Goal: Information Seeking & Learning: Find contact information

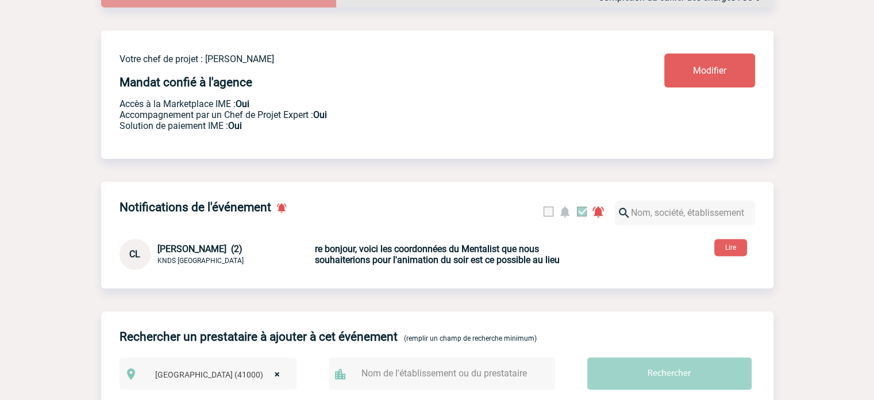
scroll to position [345, 0]
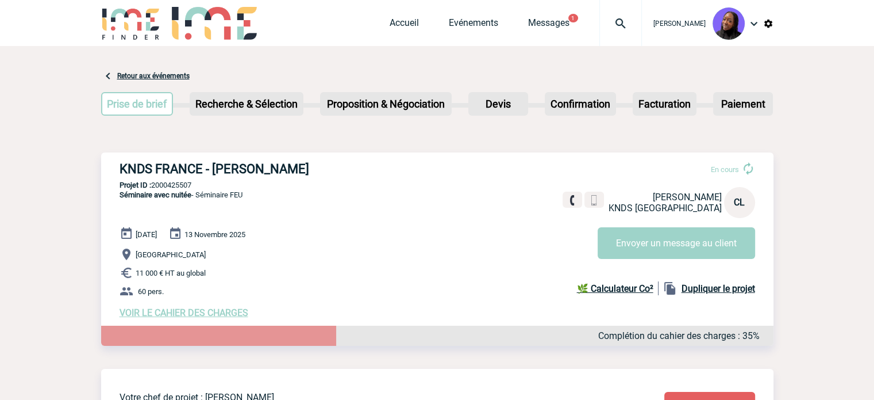
click at [229, 167] on h3 "KNDS FRANCE - [PERSON_NAME]" at bounding box center [292, 169] width 345 height 14
copy div "KNDS FRANCE - [PERSON_NAME]"
click at [172, 183] on p "Projet ID : 2000425507" at bounding box center [437, 185] width 673 height 9
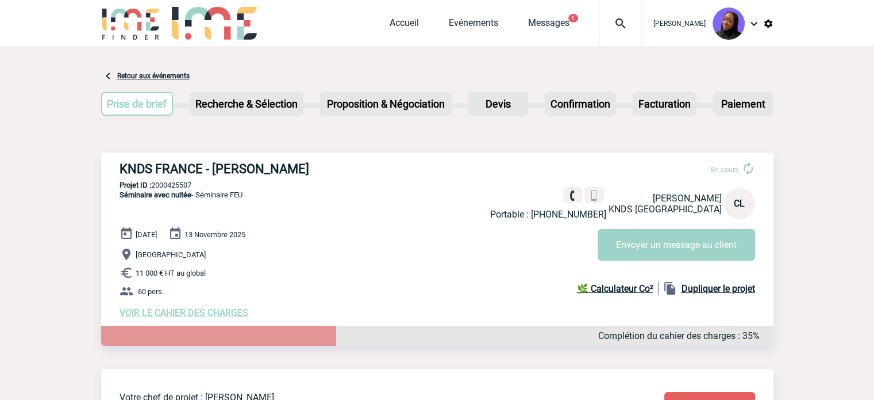
click at [172, 183] on p "Projet ID : 2000425507" at bounding box center [437, 185] width 673 height 9
copy p "2000425507"
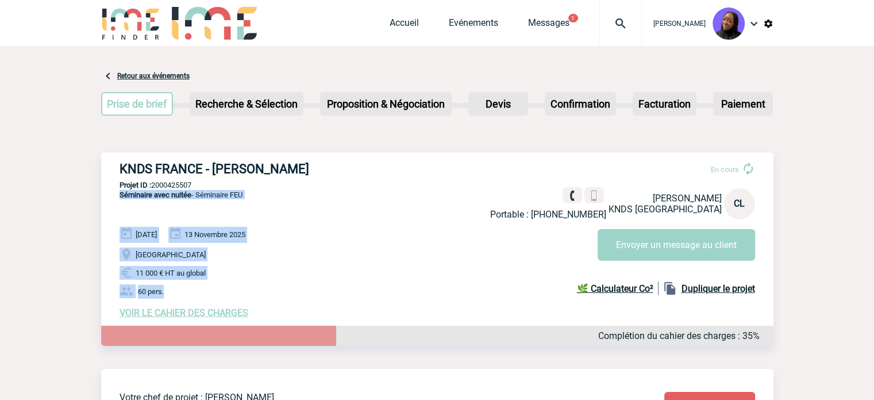
drag, startPoint x: 169, startPoint y: 294, endPoint x: 116, endPoint y: 205, distance: 103.9
click at [116, 205] on div "KNDS FRANCE - Céline LESCALE En cours Portable : +33763689937 Céline LESCALE KN…" at bounding box center [437, 239] width 673 height 175
copy div "Séminaire avec nuitée - Séminaire FEU 12 Novembre 2025 13 Novembre 2025 Blois 1…"
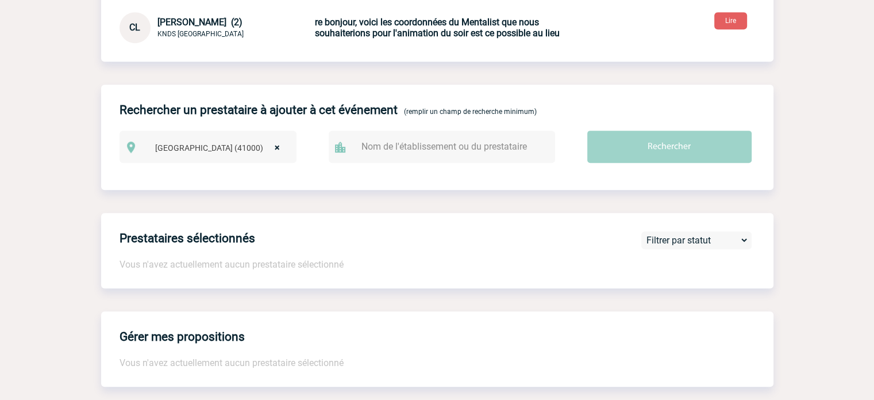
scroll to position [402, 0]
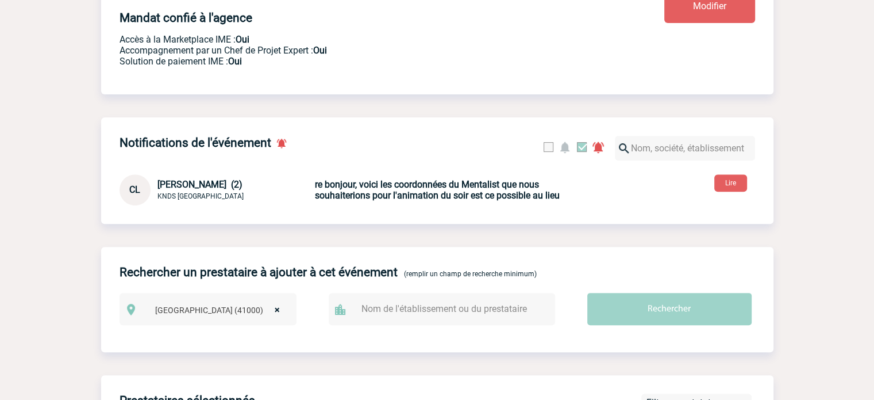
click at [189, 189] on span "Céline LESCALE (2)" at bounding box center [200, 184] width 85 height 11
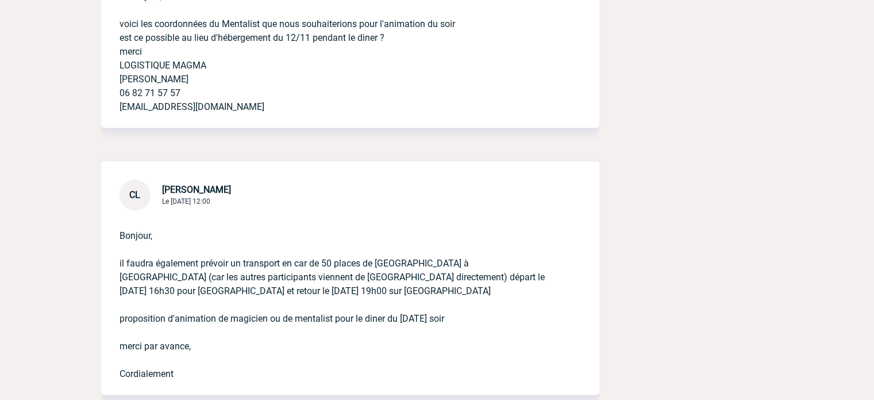
scroll to position [517, 0]
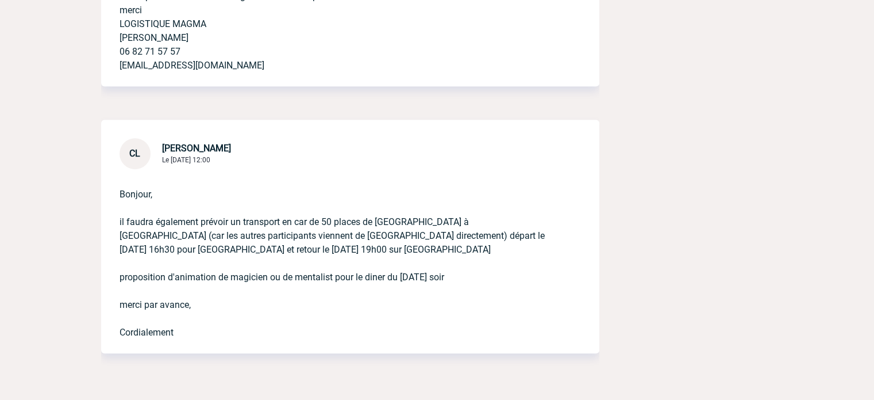
drag, startPoint x: 185, startPoint y: 335, endPoint x: 104, endPoint y: 204, distance: 153.6
click at [104, 204] on div "Bonjour, il faudra également prévoir un transport en car de 50 places de [GEOGR…" at bounding box center [350, 261] width 498 height 184
copy p "il faudra également prévoir un transport en car de 50 places de [GEOGRAPHIC_DAT…"
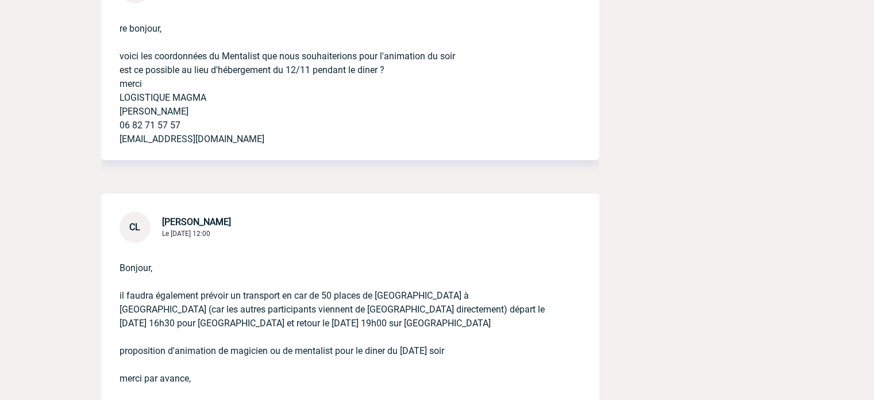
scroll to position [345, 0]
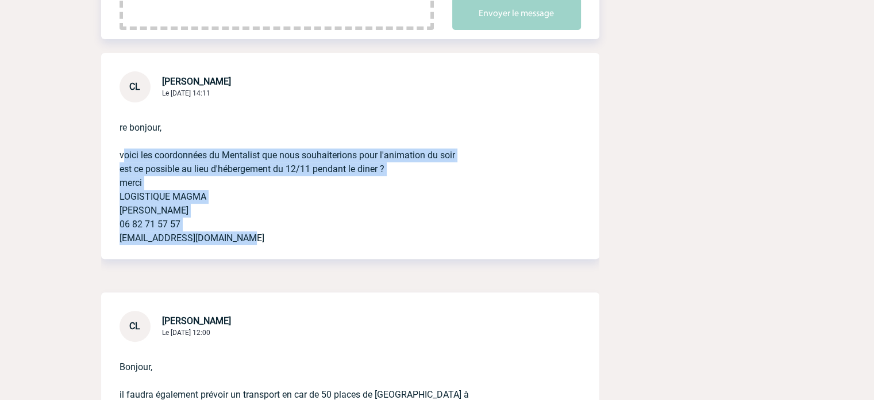
drag, startPoint x: 251, startPoint y: 240, endPoint x: 108, endPoint y: 152, distance: 167.5
click at [108, 152] on div "re bonjour, voici les coordonnées du Mentalist que nous souhaiterions pour l'an…" at bounding box center [350, 180] width 498 height 156
copy p "voici les coordonnées du Mentalist que nous souhaiterions pour l'animation du s…"
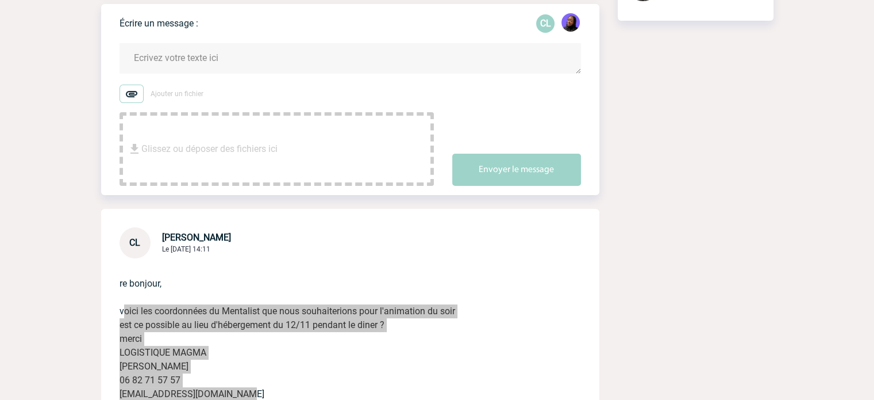
scroll to position [0, 0]
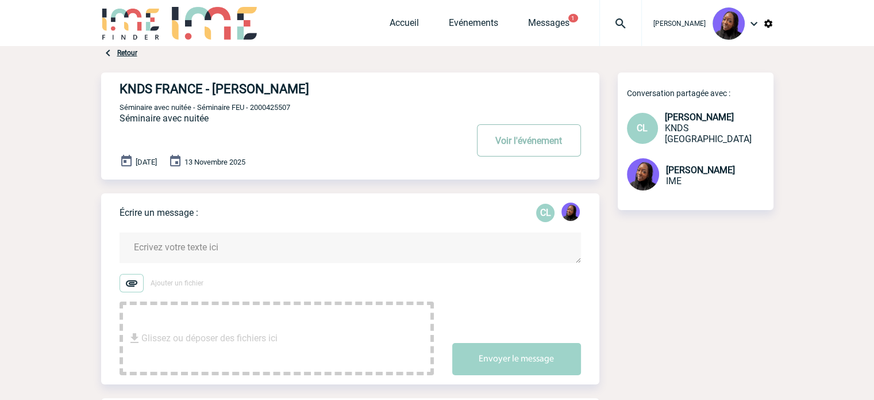
click at [524, 140] on button "Voir l'événement" at bounding box center [529, 140] width 104 height 32
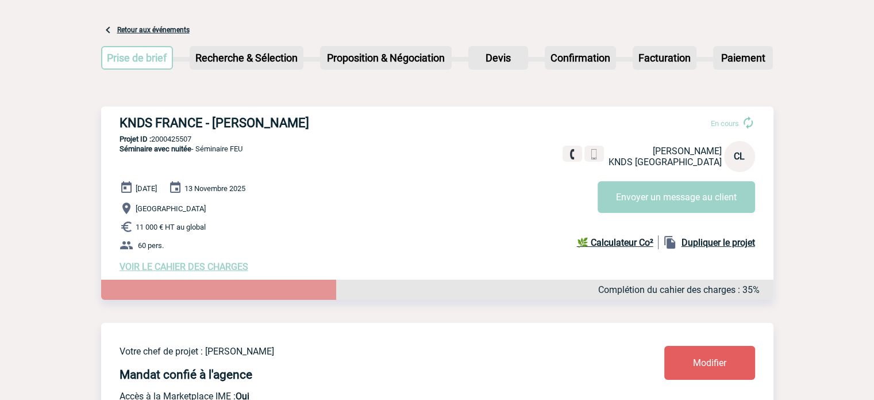
scroll to position [115, 0]
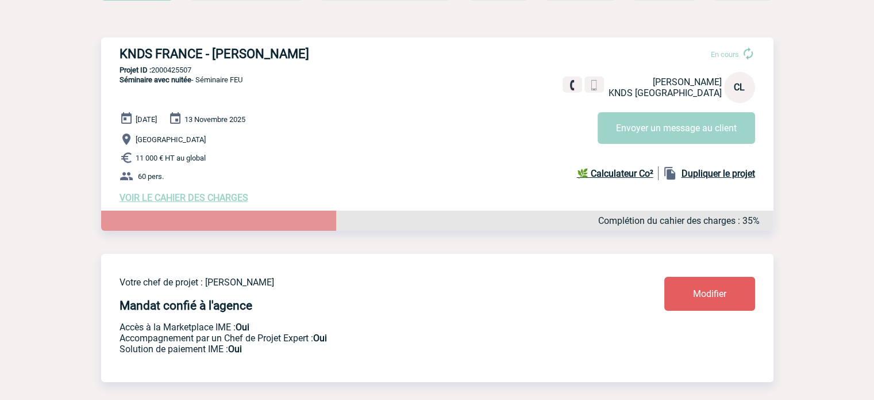
click at [194, 202] on span "VOIR LE CAHIER DES CHARGES" at bounding box center [184, 197] width 129 height 11
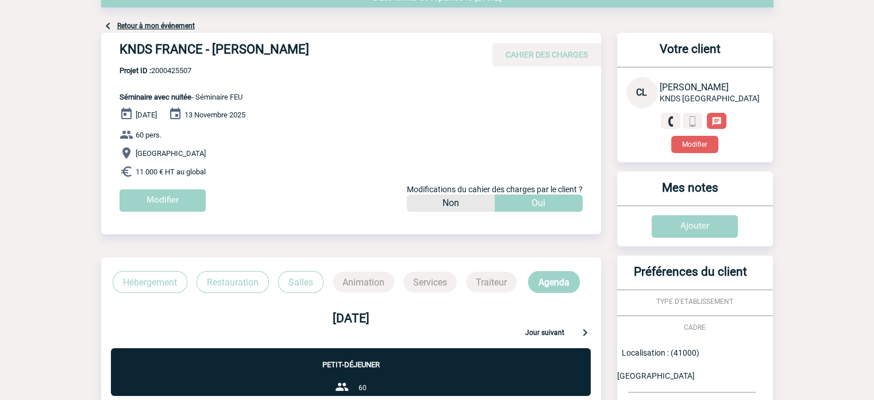
scroll to position [58, 0]
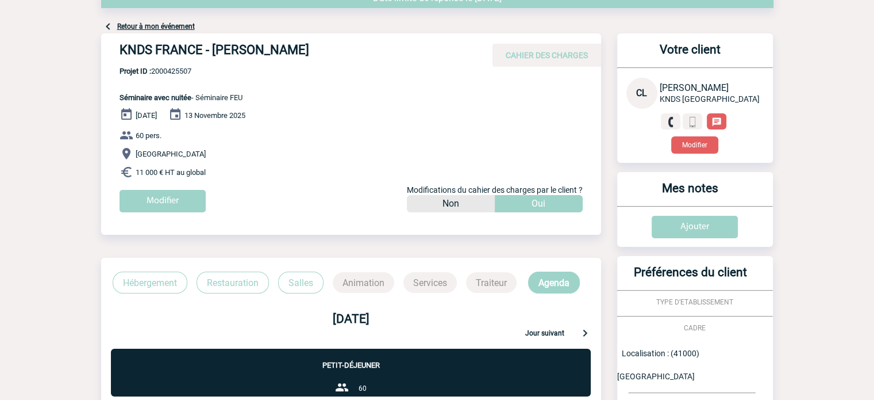
drag, startPoint x: 304, startPoint y: 47, endPoint x: 215, endPoint y: 52, distance: 88.7
click at [215, 52] on h4 "KNDS FRANCE - [PERSON_NAME]" at bounding box center [292, 53] width 345 height 20
copy h4 "[PERSON_NAME]"
